Goal: Transaction & Acquisition: Subscribe to service/newsletter

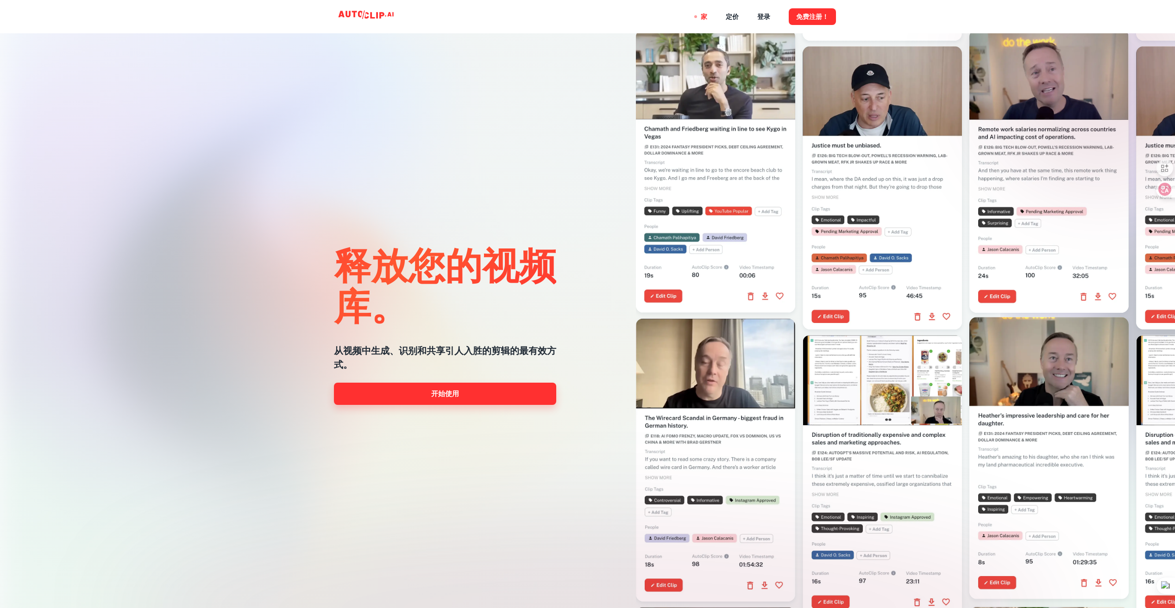
drag, startPoint x: 0, startPoint y: 0, endPoint x: 496, endPoint y: 393, distance: 632.9
click at [496, 393] on link "开始使用" at bounding box center [445, 394] width 222 height 22
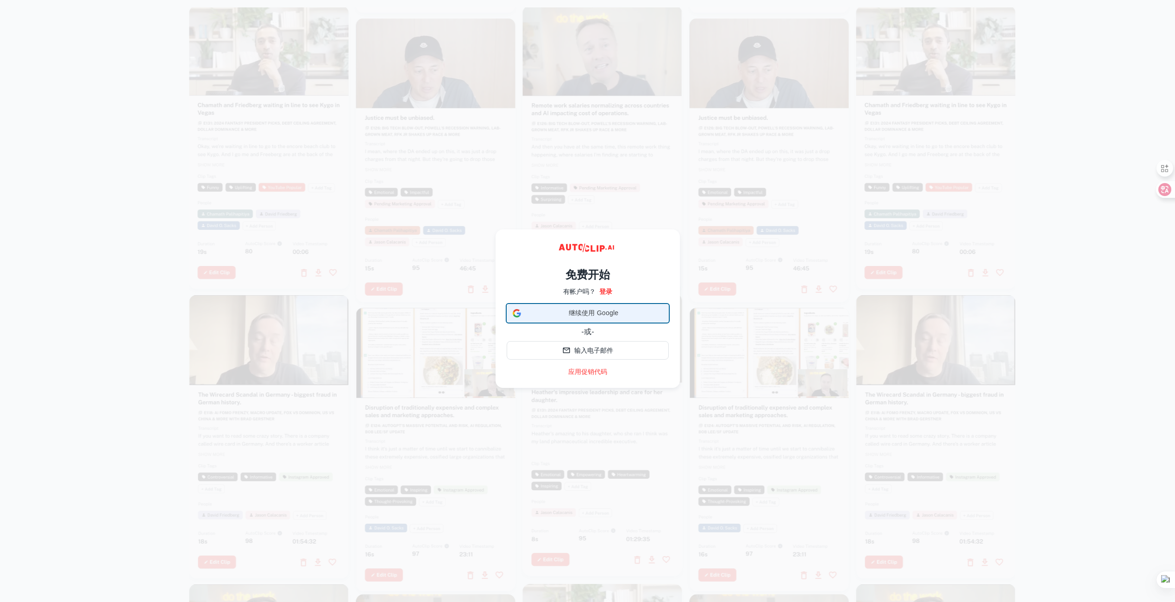
click at [572, 312] on span "继续使用 Google" at bounding box center [594, 313] width 138 height 10
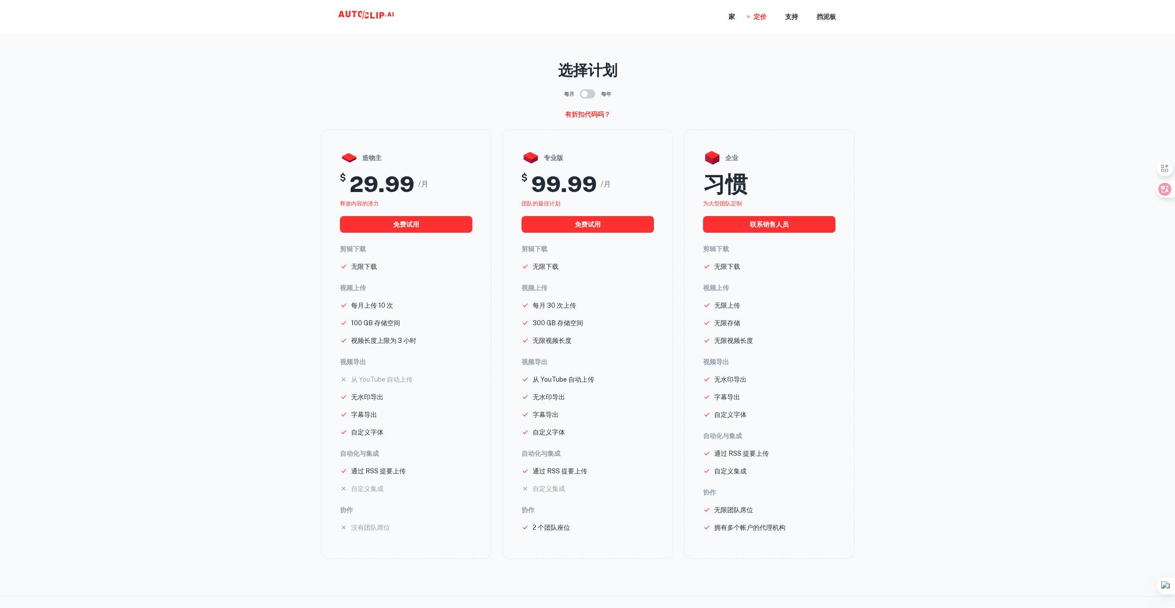
click at [373, 10] on icon at bounding box center [367, 16] width 93 height 19
